Goal: Task Accomplishment & Management: Use online tool/utility

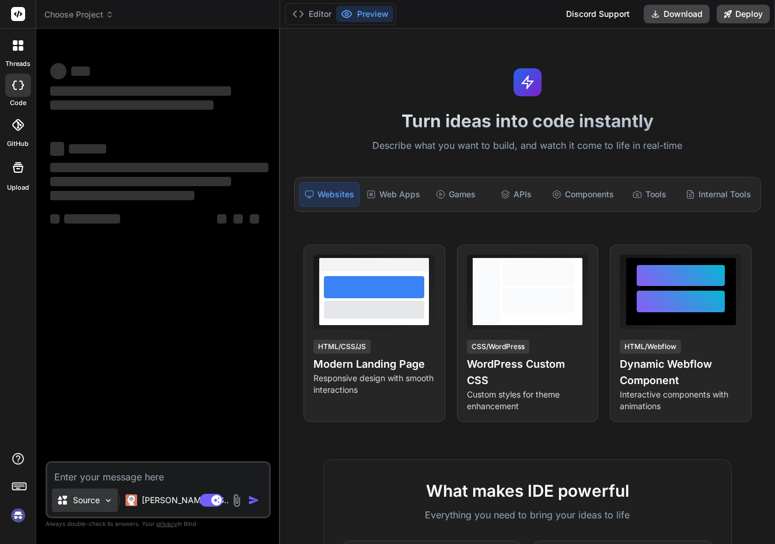
click at [89, 508] on div "Source" at bounding box center [85, 499] width 66 height 23
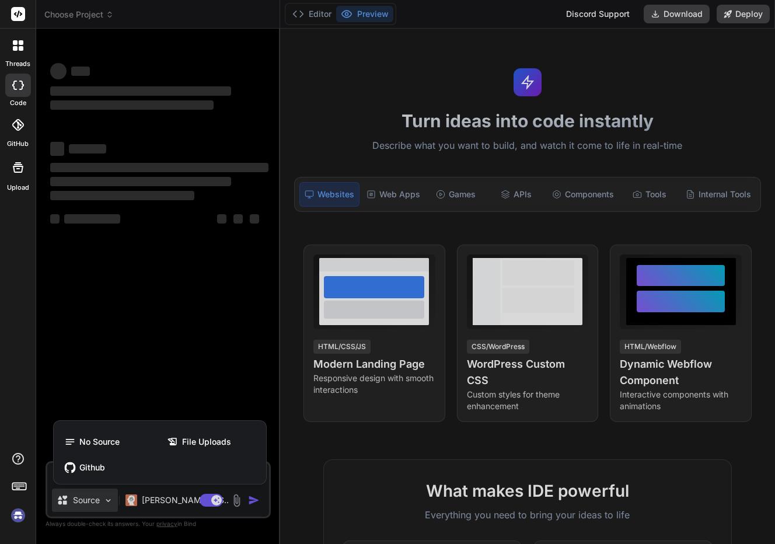
click at [89, 508] on div at bounding box center [387, 272] width 775 height 544
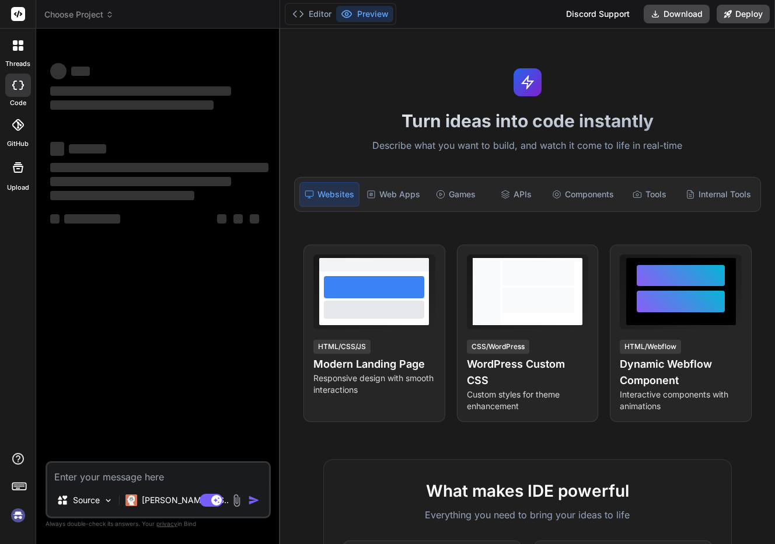
click at [192, 279] on div "‌ ‌ ‌ ‌ ‌ ‌ ‌ ‌ ‌ ‌ ‌ ‌ ‌ ‌" at bounding box center [159, 249] width 223 height 423
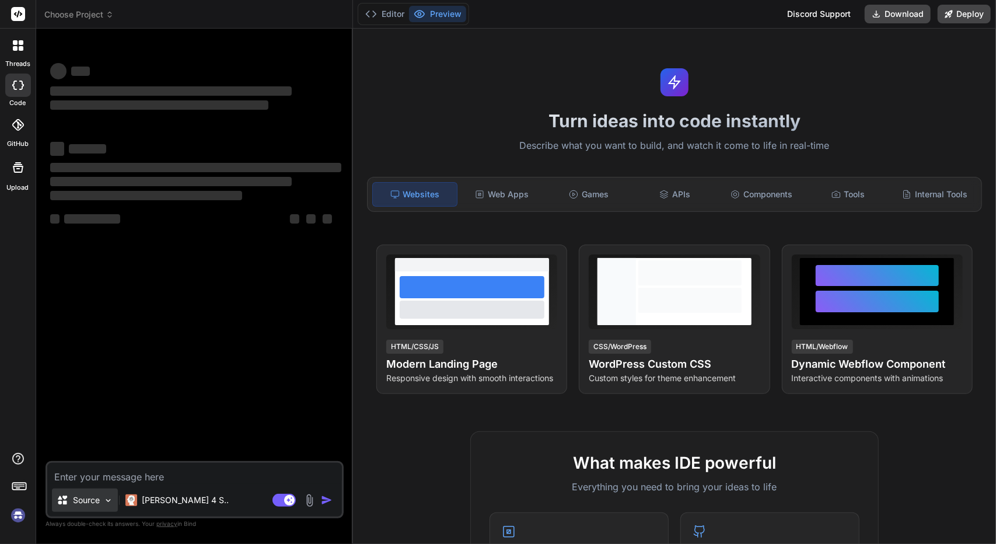
click at [107, 496] on img at bounding box center [108, 500] width 10 height 10
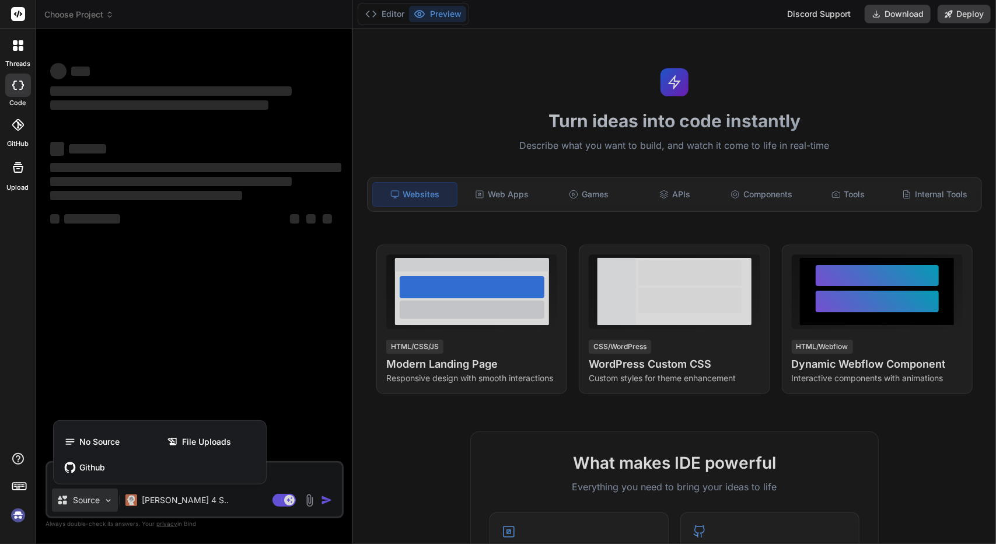
click at [189, 509] on div at bounding box center [498, 272] width 996 height 544
type textarea "x"
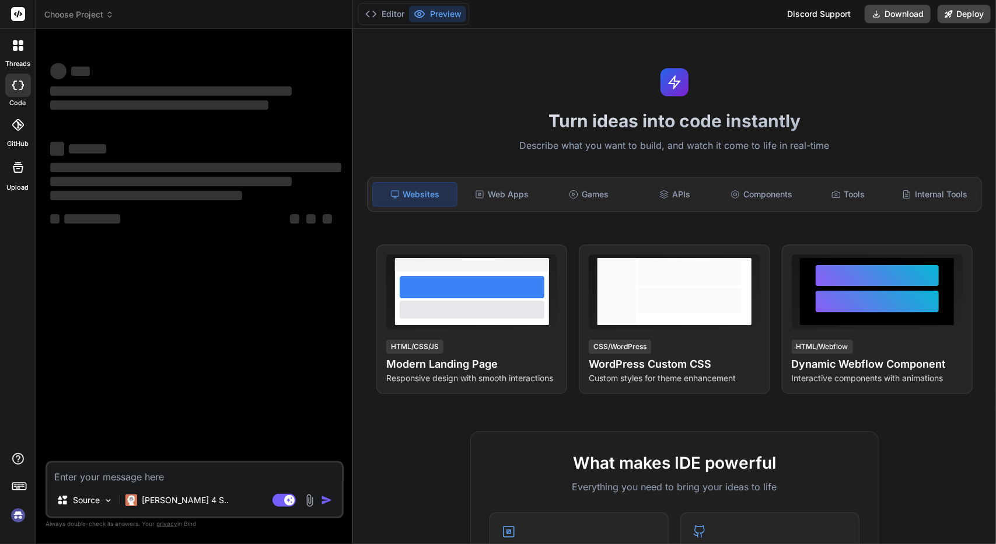
click at [203, 482] on textarea at bounding box center [194, 473] width 295 height 21
click at [206, 481] on textarea at bounding box center [194, 473] width 295 height 21
type textarea "h"
type textarea "x"
type textarea "h"
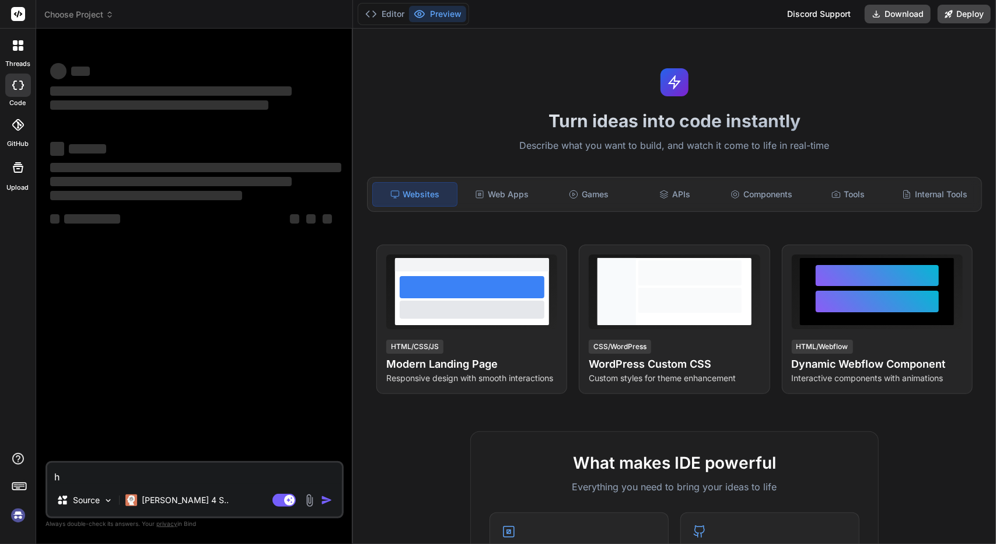
click at [25, 130] on div at bounding box center [18, 125] width 26 height 26
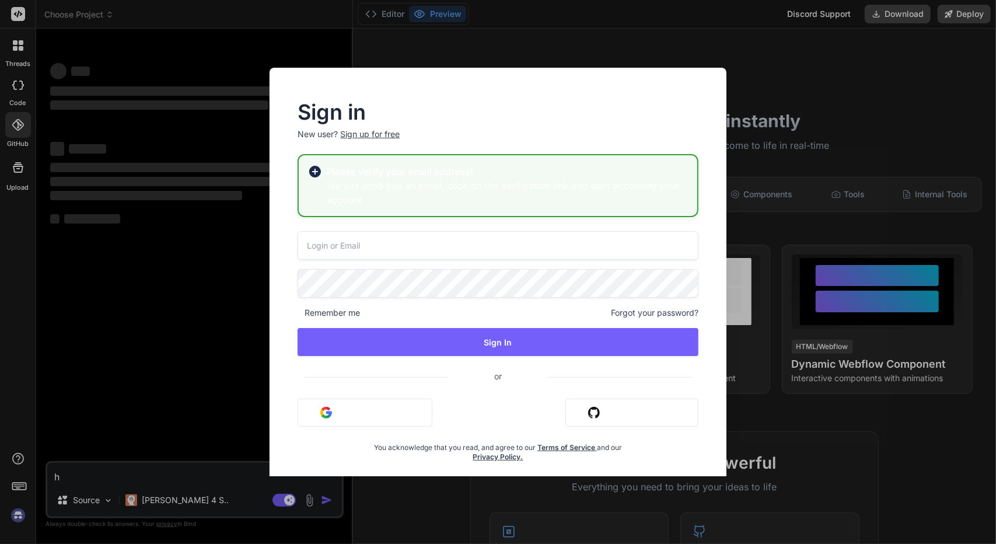
click at [713, 75] on div "Sign in New user? Sign up for free Please verify your email address! We just se…" at bounding box center [498, 279] width 456 height 422
click at [118, 407] on div "Sign in New user? Sign up for free Please verify your email address! We just se…" at bounding box center [498, 272] width 996 height 544
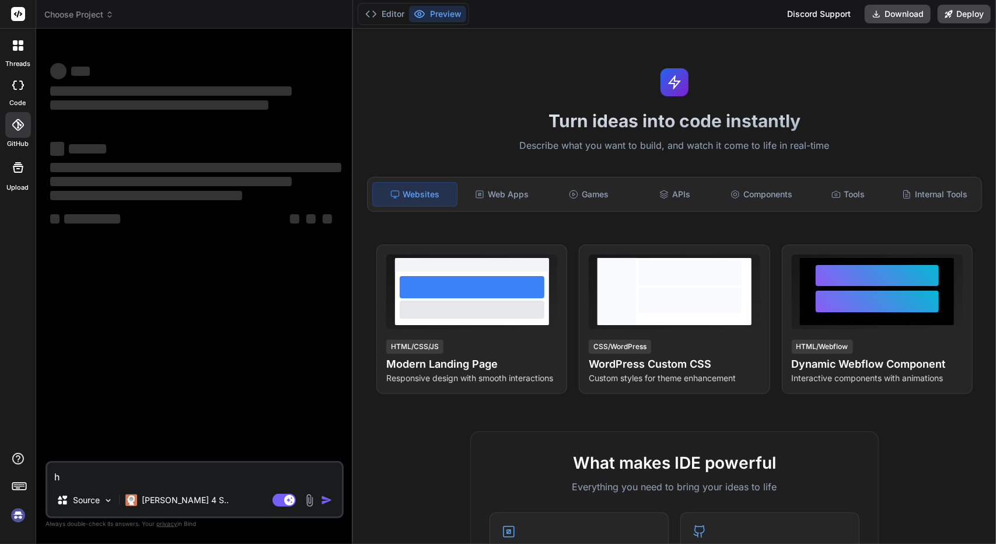
click at [16, 11] on rect at bounding box center [18, 14] width 14 height 14
click at [19, 23] on div at bounding box center [18, 14] width 36 height 29
click at [18, 17] on rect at bounding box center [18, 14] width 14 height 14
click at [350, 284] on div "Bind AI Web Search Created with Pixso. Code Generator ‌ ‌ ‌ ‌ ‌ ‌ ‌ ‌ ‌ ‌ ‌ ‌ ‌…" at bounding box center [194, 286] width 317 height 515
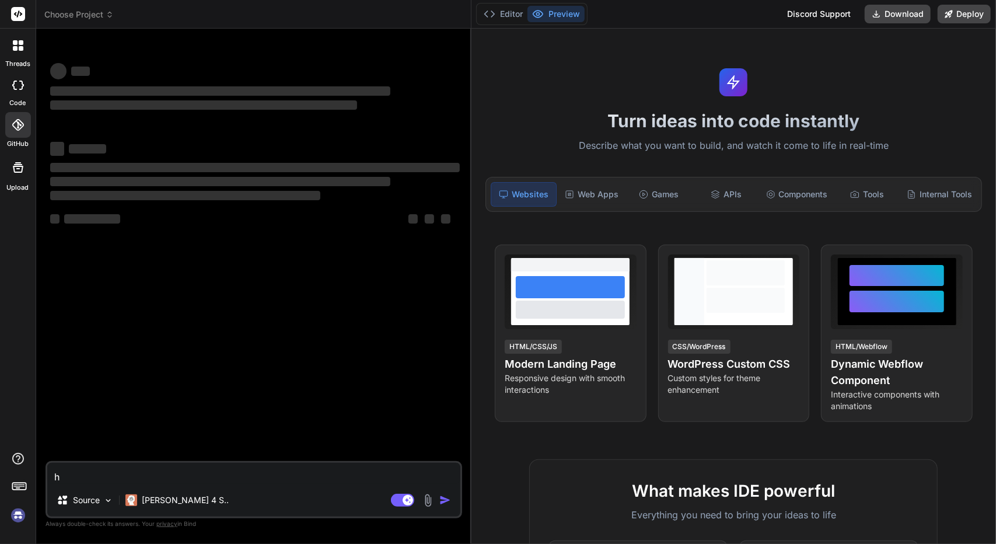
drag, startPoint x: 352, startPoint y: 285, endPoint x: 457, endPoint y: 300, distance: 106.1
click at [457, 300] on div "Bind AI Web Search Created with Pixso. Code Generator ‌ ‌ ‌ ‌ ‌ ‌ ‌ ‌ ‌ ‌ ‌ ‌ ‌…" at bounding box center [253, 286] width 435 height 515
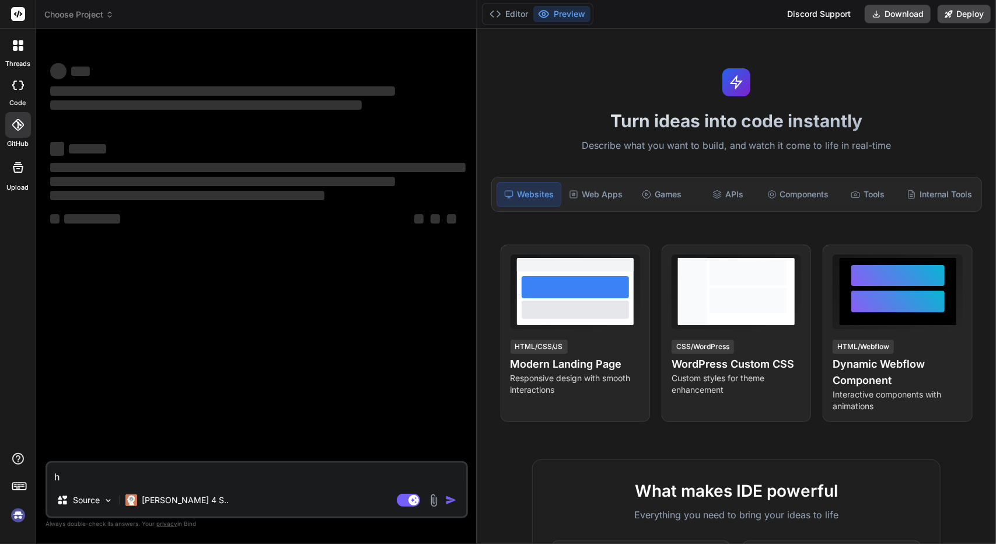
click at [20, 508] on img at bounding box center [18, 515] width 20 height 20
type textarea "x"
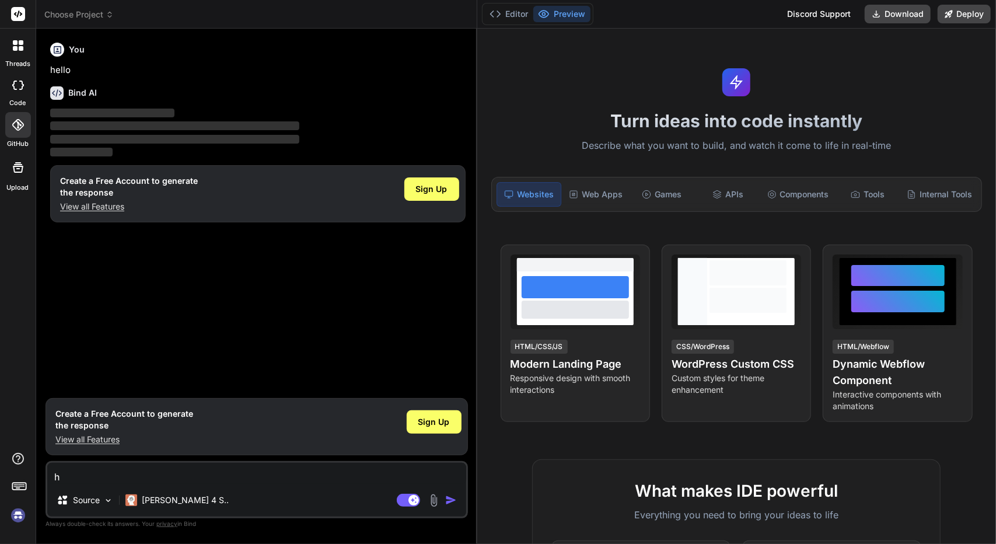
click at [225, 473] on textarea "h" at bounding box center [256, 473] width 419 height 21
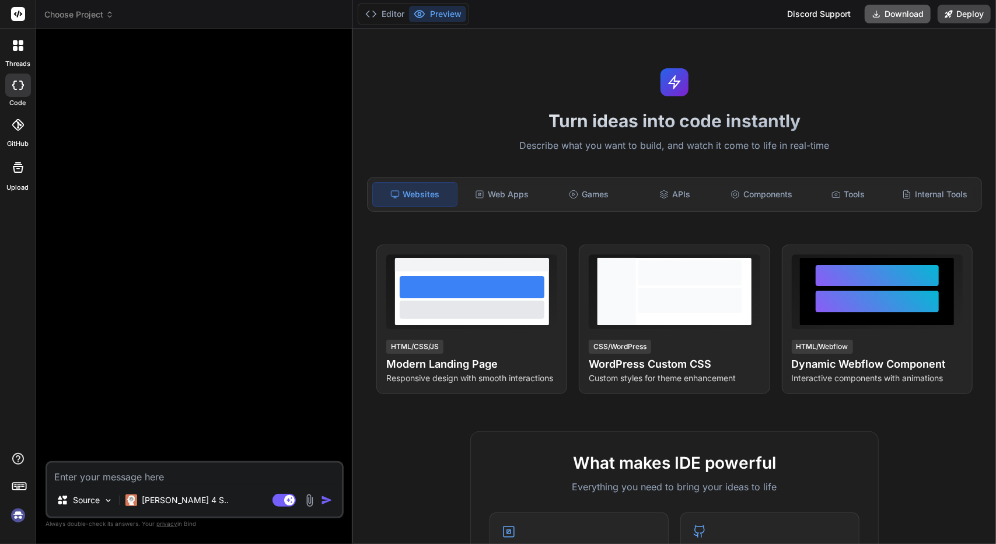
click at [910, 13] on button "Download" at bounding box center [898, 14] width 66 height 19
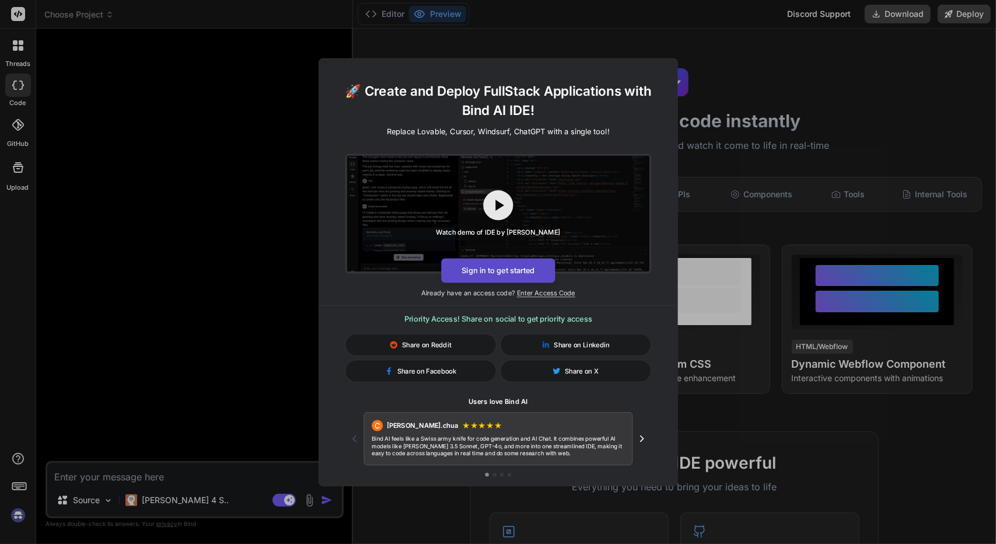
click at [511, 272] on button "Sign in to get started" at bounding box center [498, 270] width 114 height 25
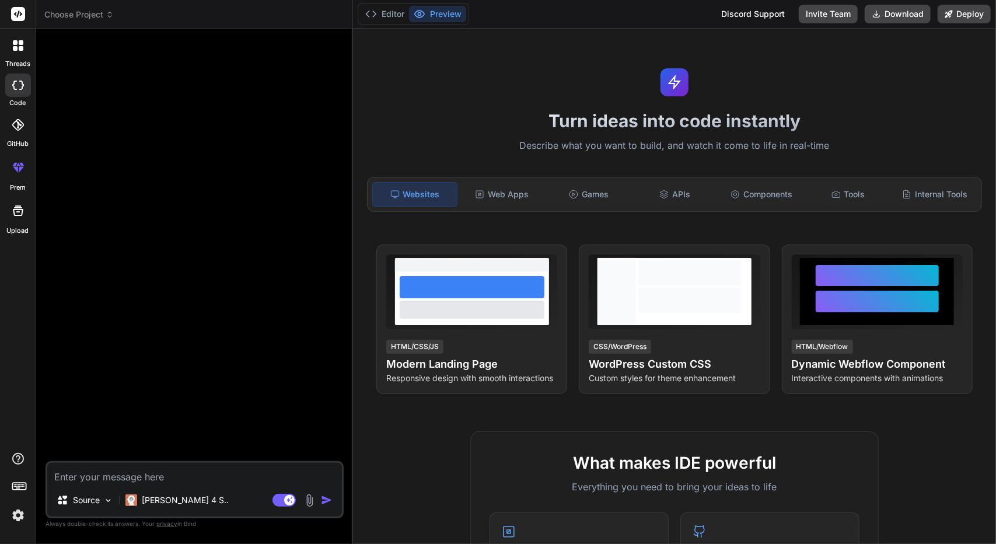
type textarea "x"
click at [876, 19] on button "Download" at bounding box center [898, 14] width 66 height 19
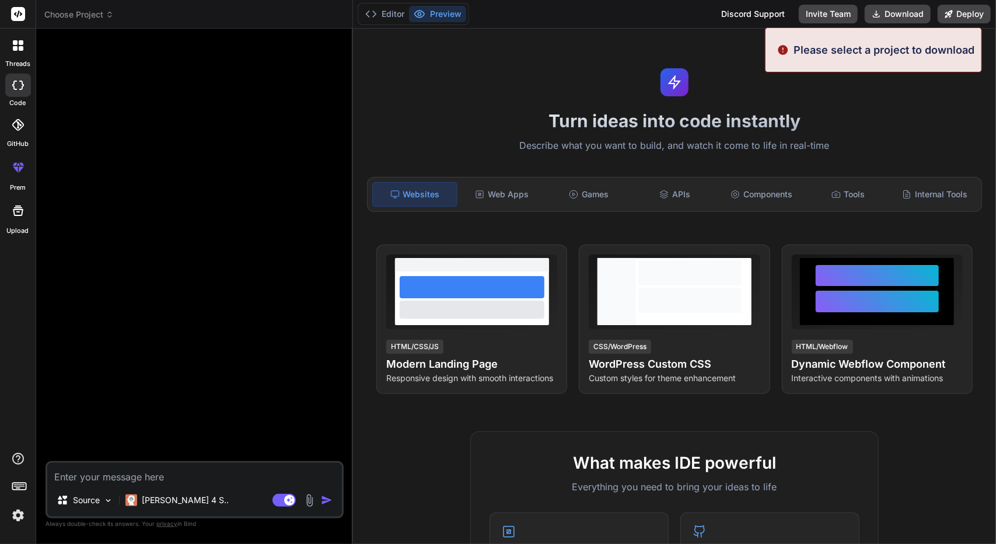
click at [333, 172] on div at bounding box center [196, 249] width 296 height 423
click at [282, 194] on div at bounding box center [196, 249] width 296 height 423
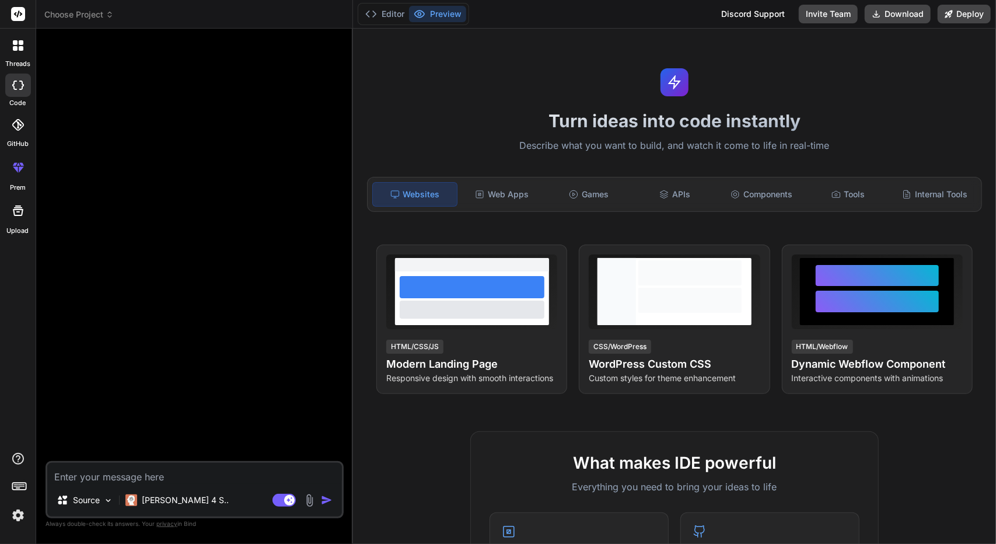
click at [22, 134] on div at bounding box center [18, 125] width 26 height 26
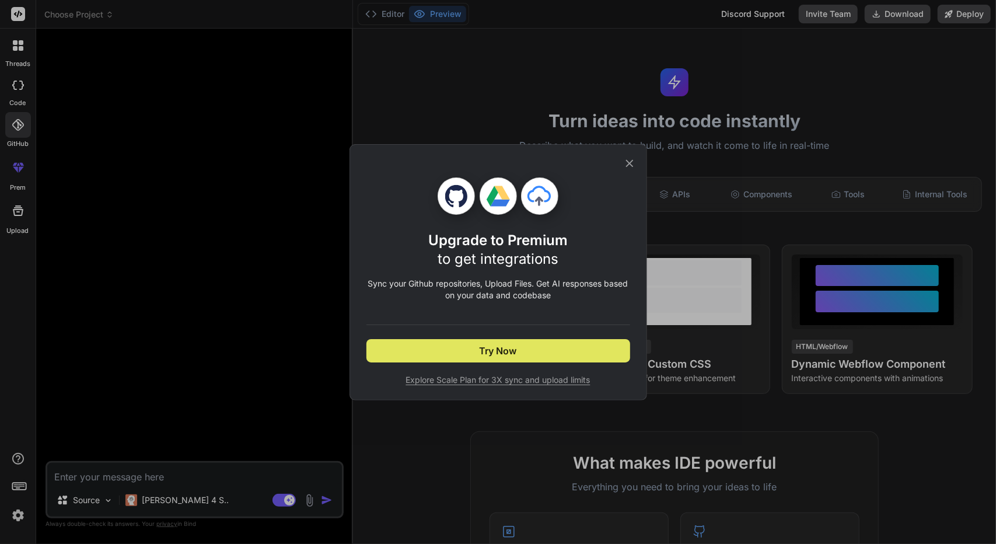
click at [474, 349] on button "Try Now" at bounding box center [498, 350] width 264 height 23
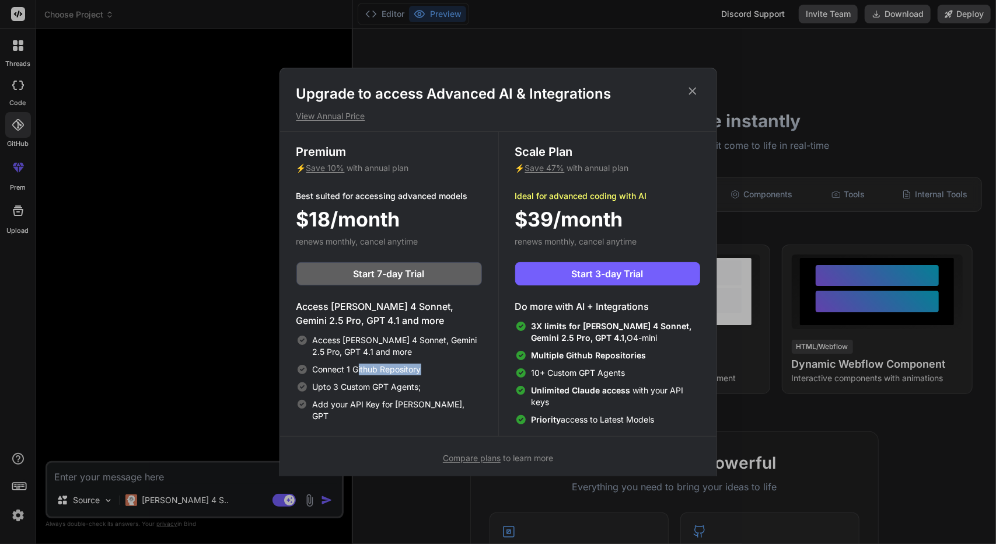
drag, startPoint x: 357, startPoint y: 360, endPoint x: 426, endPoint y: 370, distance: 69.6
click at [426, 370] on div "Access Claude 4 Sonnet, Gemini 2.5 Pro, GPT 4.1 and more Connect 1 Github Repos…" at bounding box center [389, 378] width 186 height 88
click at [357, 385] on span "Upto 3 Custom GPT Agents;" at bounding box center [367, 387] width 109 height 12
drag, startPoint x: 322, startPoint y: 400, endPoint x: 442, endPoint y: 401, distance: 120.2
click at [442, 401] on span "Add your API Key for Claude, GPT" at bounding box center [396, 410] width 169 height 23
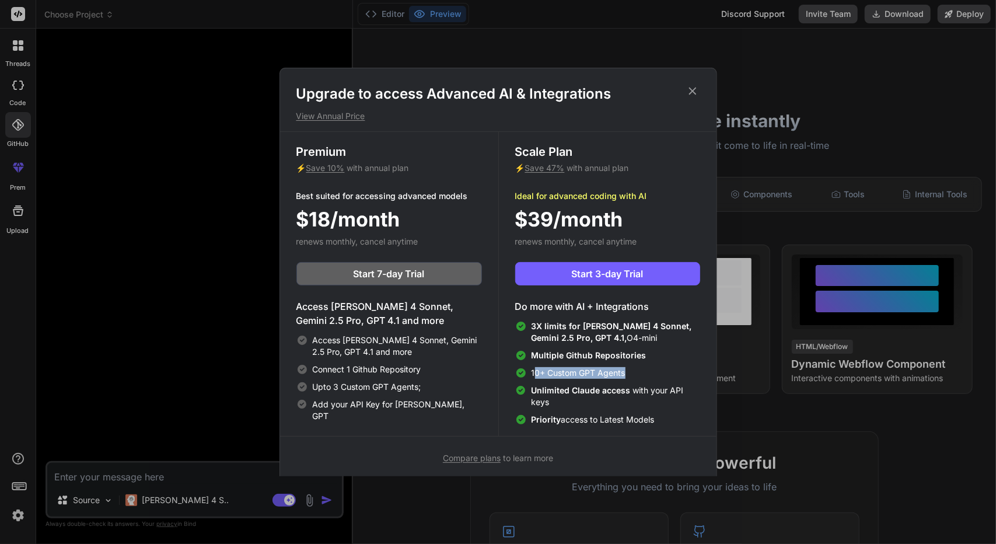
drag, startPoint x: 534, startPoint y: 372, endPoint x: 631, endPoint y: 372, distance: 96.9
click at [631, 372] on div "10+ Custom GPT Agents" at bounding box center [607, 373] width 185 height 12
drag, startPoint x: 536, startPoint y: 394, endPoint x: 572, endPoint y: 403, distance: 37.7
click at [572, 403] on span "Unlimited Claude access with your API keys" at bounding box center [615, 396] width 169 height 23
click at [571, 403] on span "Unlimited Claude access with your API keys" at bounding box center [615, 396] width 169 height 23
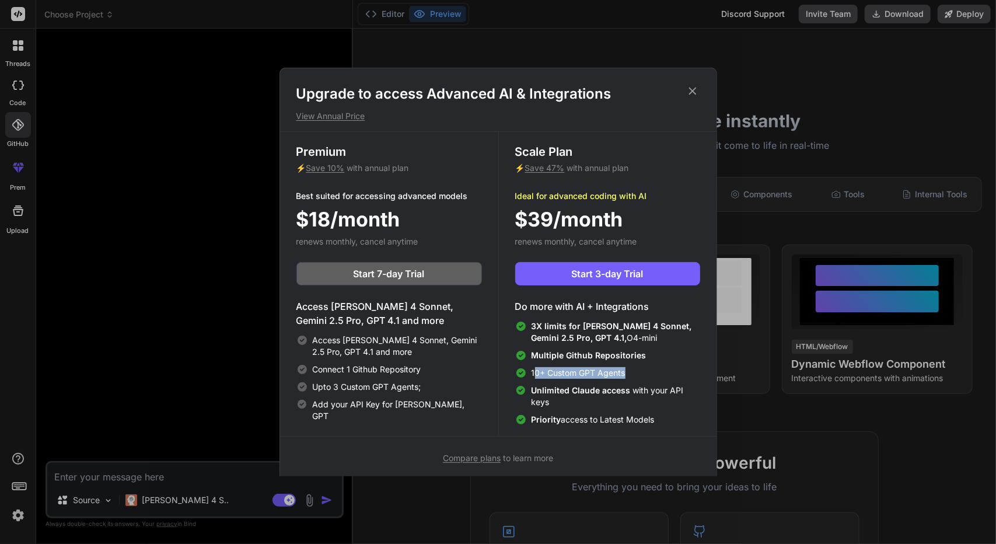
drag, startPoint x: 533, startPoint y: 379, endPoint x: 678, endPoint y: 381, distance: 144.7
click at [678, 381] on div "3X limits for Claude 4 Sonnet, Gemini 2.5 Pro, GPT 4.1, O4-mini Multiple Github…" at bounding box center [607, 372] width 185 height 105
click at [643, 389] on span "Unlimited Claude access with your API keys" at bounding box center [615, 396] width 169 height 23
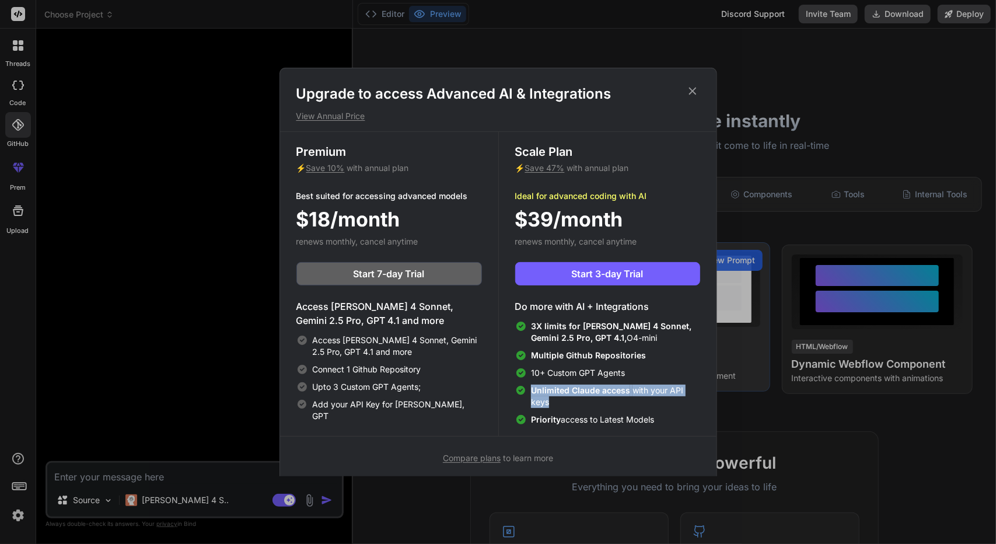
drag, startPoint x: 533, startPoint y: 392, endPoint x: 752, endPoint y: 401, distance: 218.4
click at [752, 401] on div "Upgrade to access Advanced AI & Integrations View Annual Price Premium ⚡ Save 1…" at bounding box center [498, 272] width 996 height 544
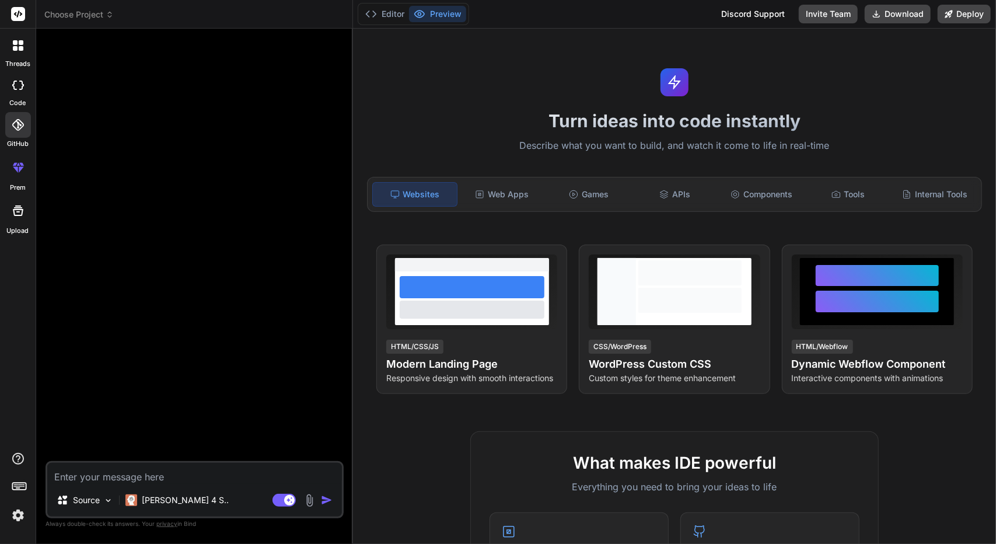
click at [13, 135] on div at bounding box center [18, 125] width 26 height 26
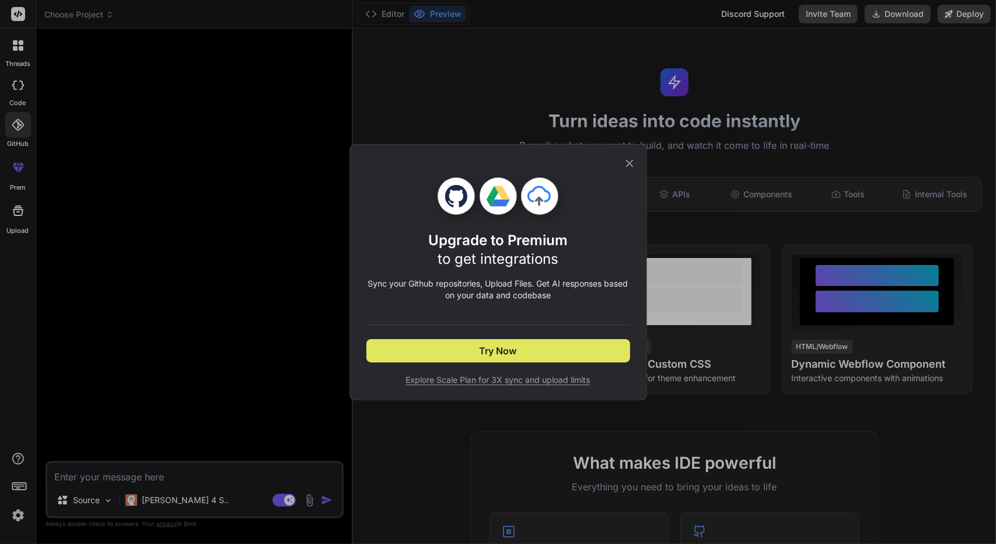
click at [471, 358] on button "Try Now" at bounding box center [498, 350] width 264 height 23
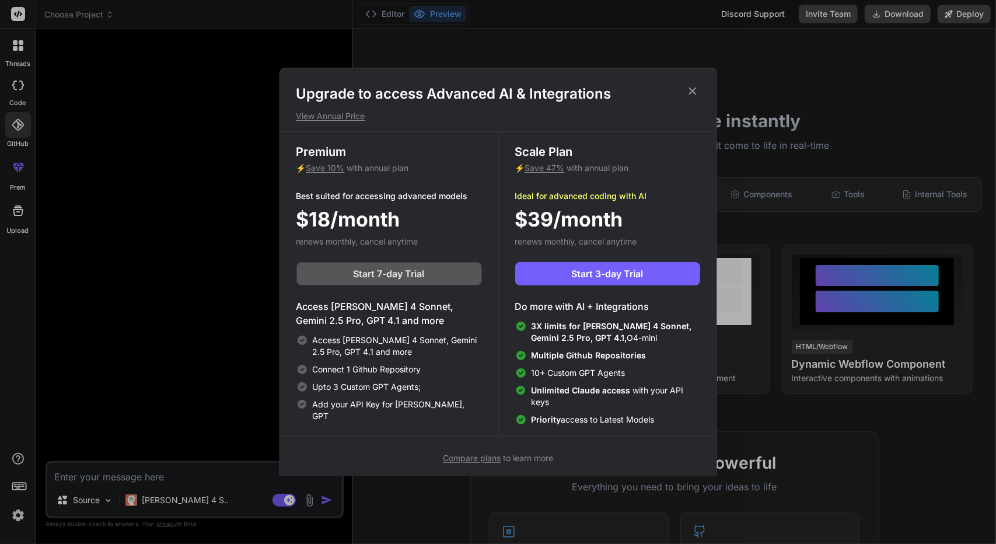
click at [401, 278] on span "Start 7-day Trial" at bounding box center [389, 274] width 71 height 14
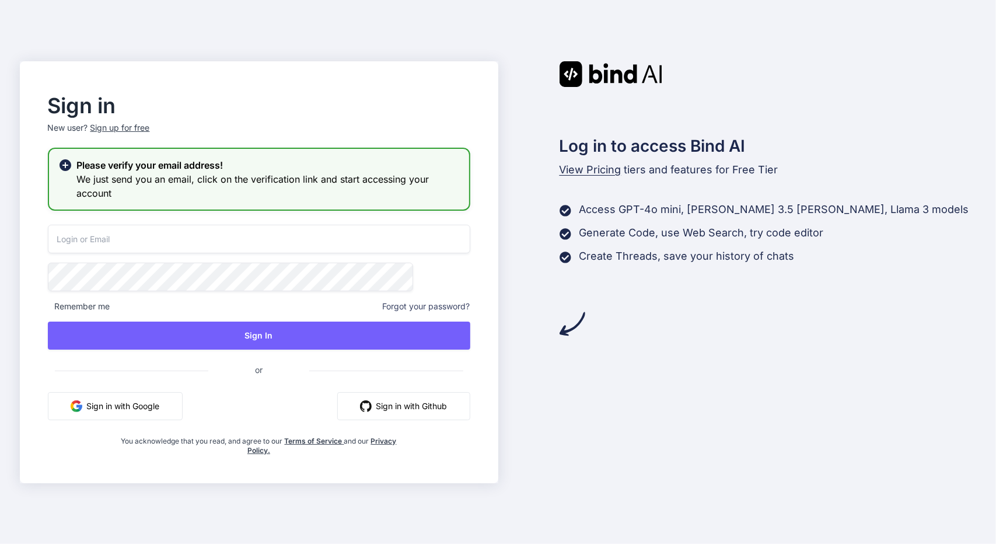
click at [417, 393] on button "Sign in with Github" at bounding box center [403, 406] width 133 height 28
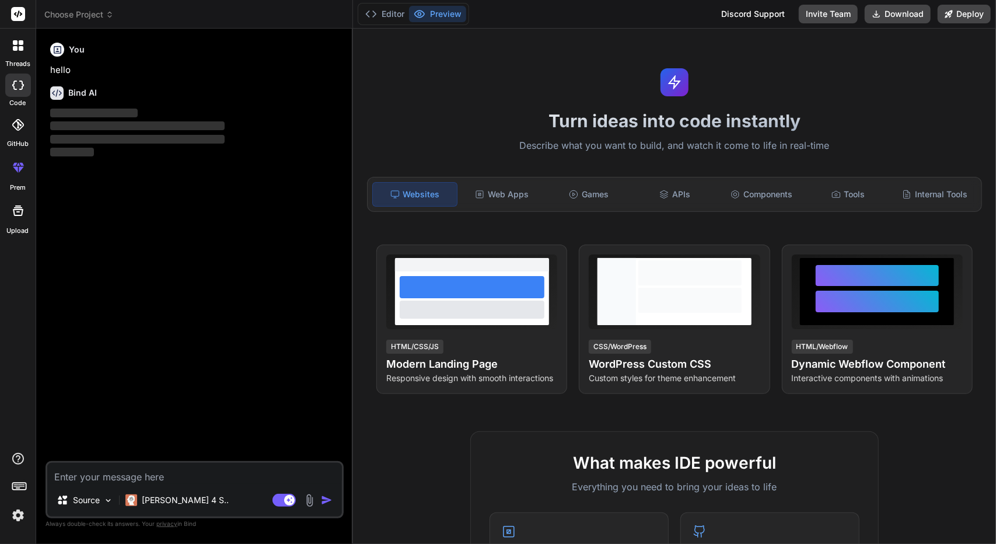
click at [218, 234] on div "You hello Bind AI ‌ ‌ ‌ ‌" at bounding box center [196, 249] width 296 height 423
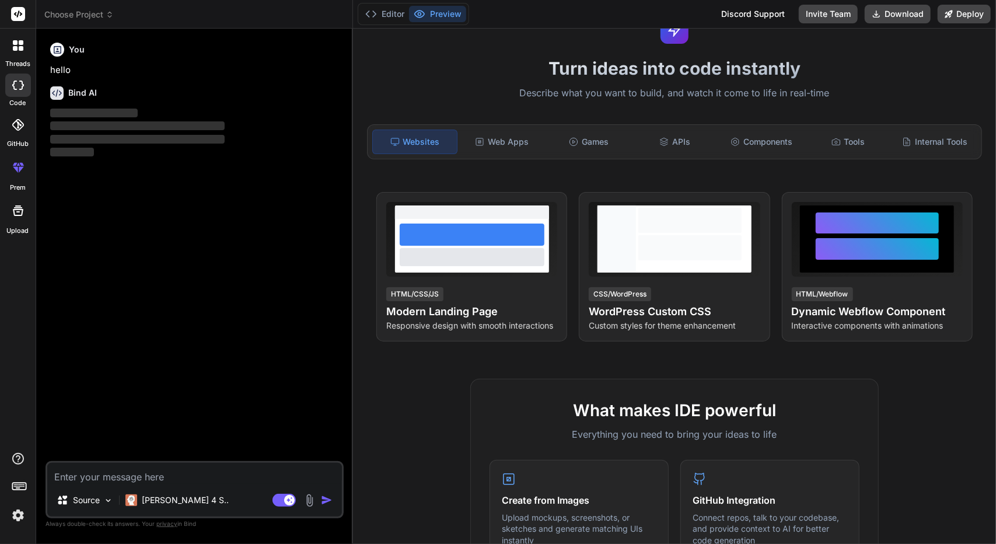
scroll to position [51, 0]
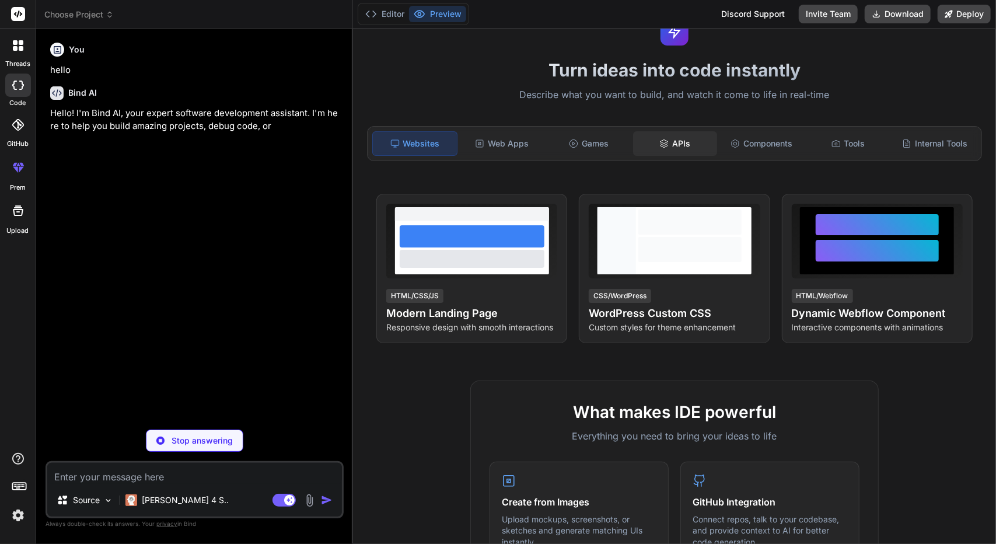
click at [666, 142] on div "APIs" at bounding box center [675, 143] width 84 height 25
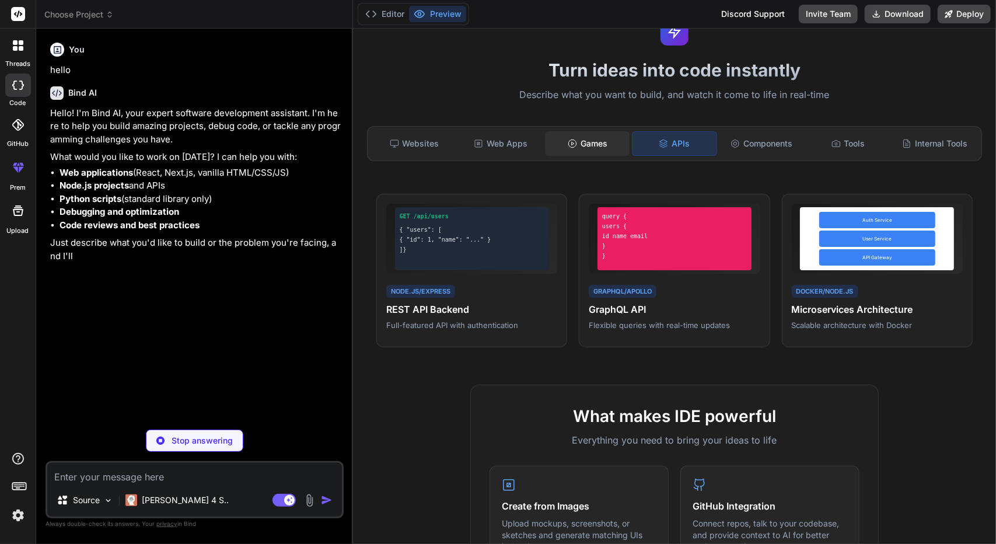
click at [578, 141] on div "Games" at bounding box center [587, 143] width 84 height 25
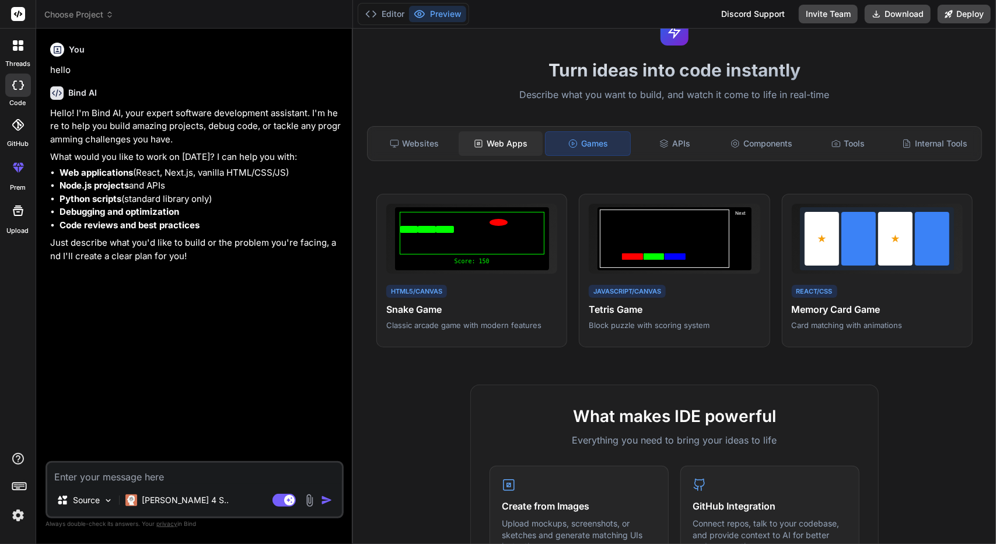
type textarea "x"
click at [510, 148] on div "Web Apps" at bounding box center [501, 143] width 84 height 25
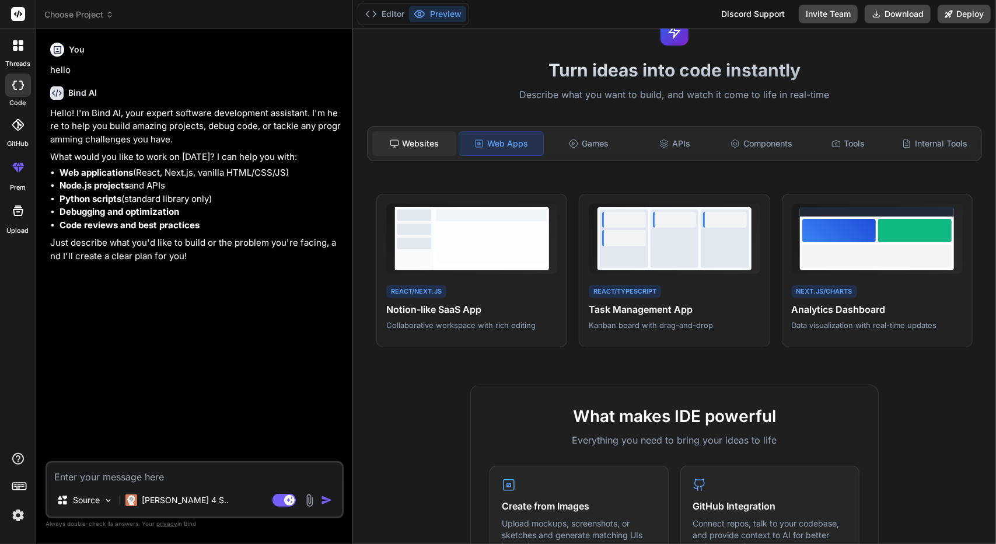
click at [447, 144] on div "Websites" at bounding box center [414, 143] width 84 height 25
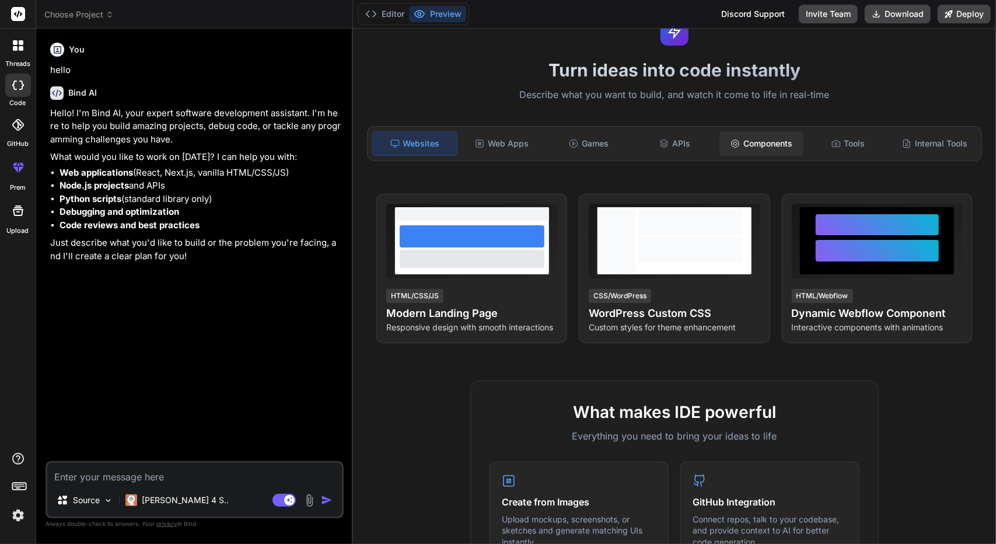
click at [750, 143] on div "Components" at bounding box center [761, 143] width 84 height 25
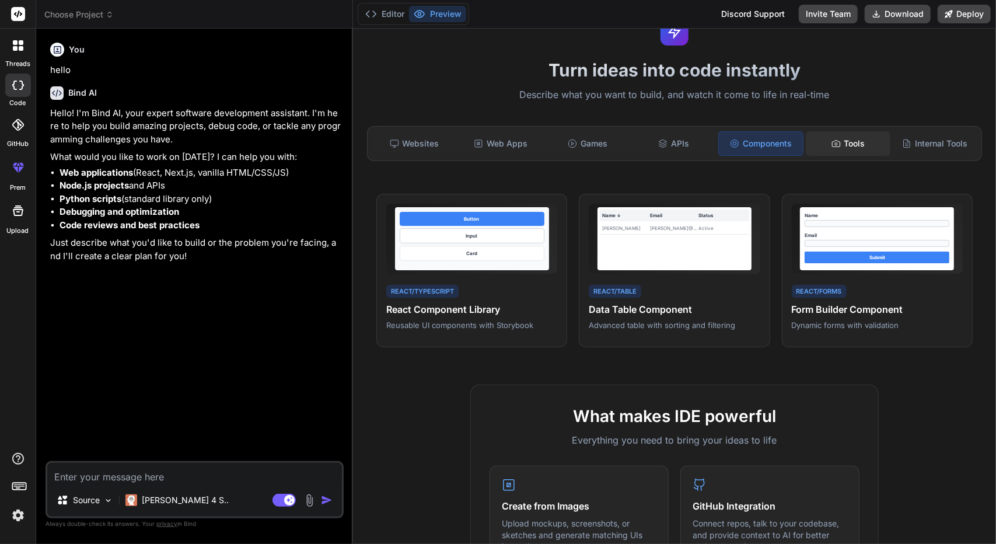
click at [823, 146] on div "Tools" at bounding box center [848, 143] width 84 height 25
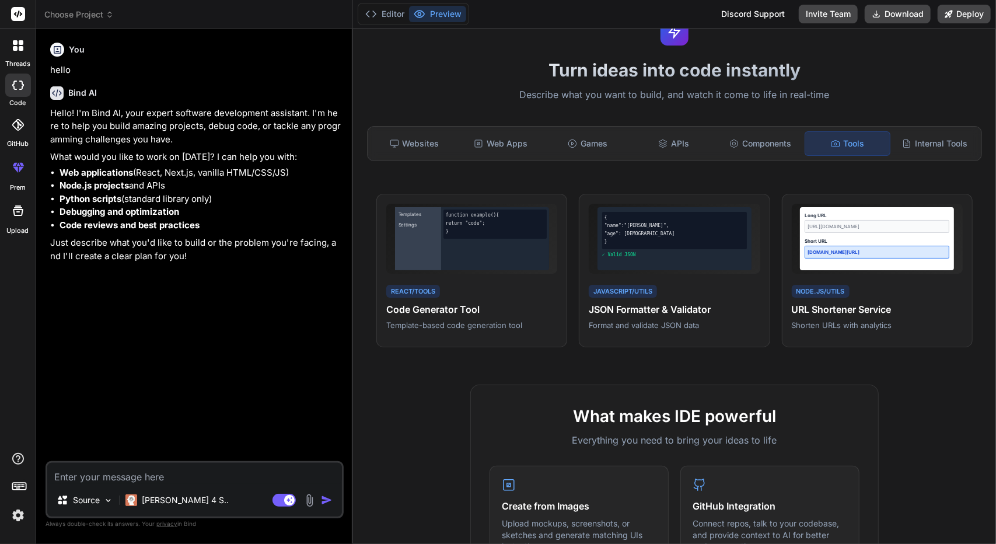
click at [928, 129] on div "Websites Web Apps Games APIs Components Tools Internal Tools" at bounding box center [674, 143] width 615 height 35
click at [217, 371] on div "You hello Bind AI Hello! I'm Bind AI, your expert software development assistan…" at bounding box center [196, 249] width 296 height 423
